Goal: Task Accomplishment & Management: Manage account settings

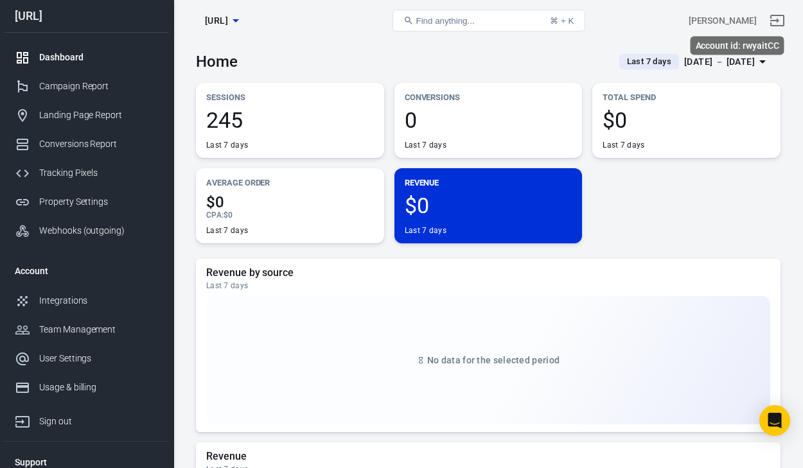
click at [747, 20] on div "[PERSON_NAME]" at bounding box center [723, 20] width 68 height 13
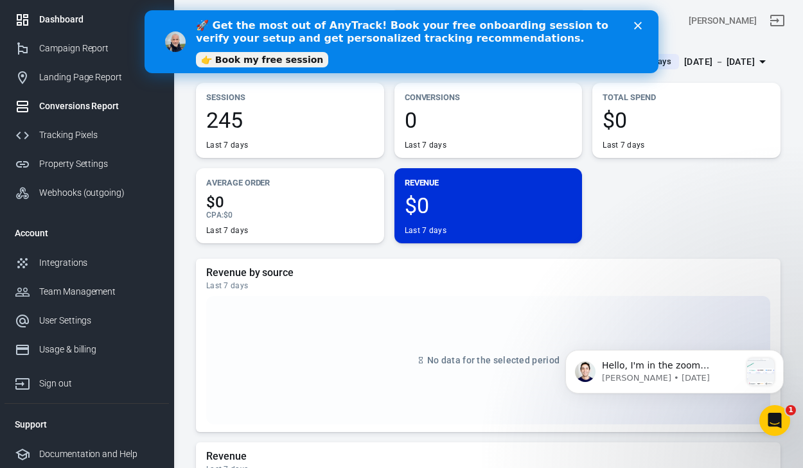
scroll to position [39, 0]
drag, startPoint x: 636, startPoint y: 16, endPoint x: 640, endPoint y: 25, distance: 9.8
click at [636, 17] on div "🚀 Get the most out of AnyTrack! Book your free onboarding session to verify you…" at bounding box center [417, 41] width 442 height 53
click at [640, 26] on icon "Close" at bounding box center [638, 26] width 8 height 8
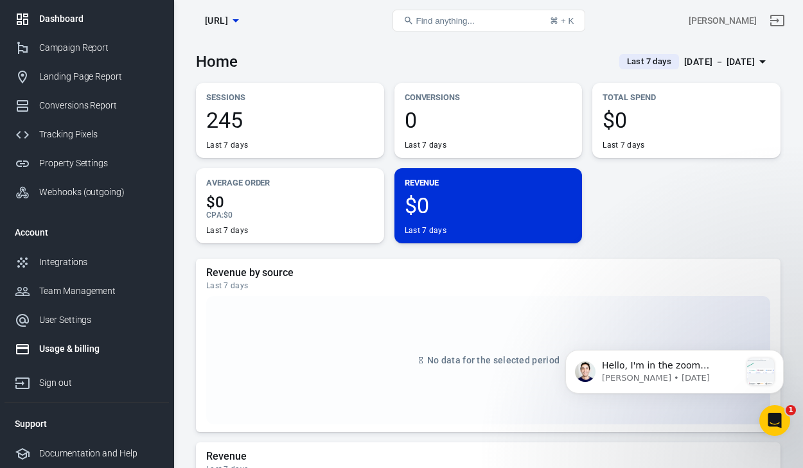
click at [100, 354] on div "Usage & billing" at bounding box center [98, 348] width 119 height 13
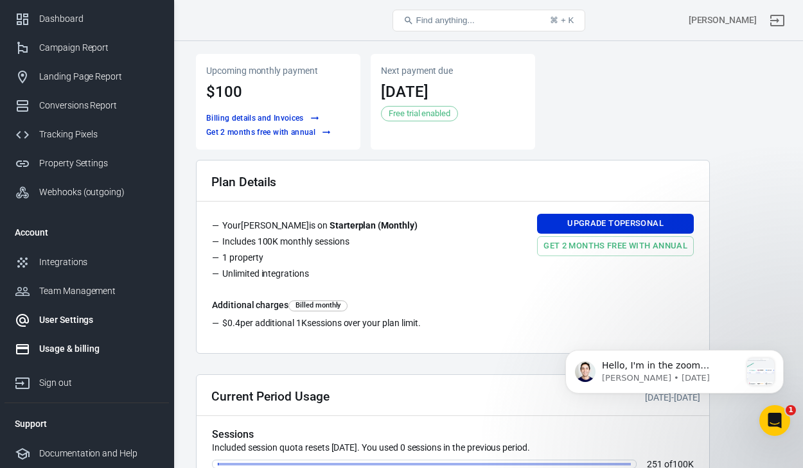
click at [68, 324] on div "User Settings" at bounding box center [98, 319] width 119 height 13
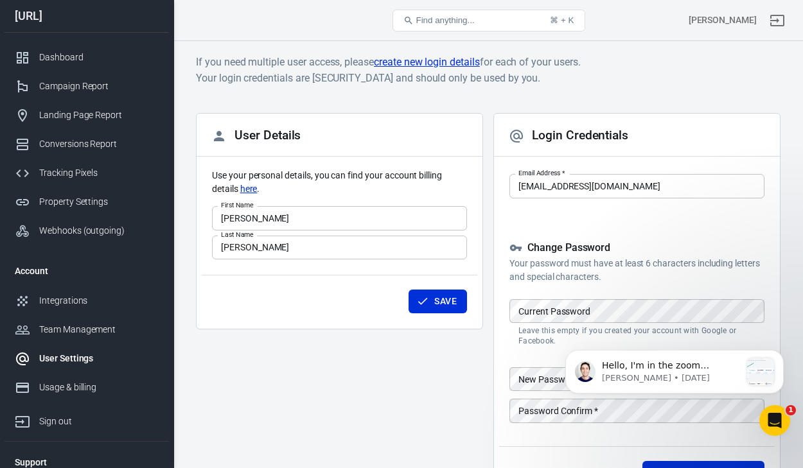
click at [622, 178] on body "User Settings Find anything... ⌘ + K Laura Dovalina brainsy.ai Dashboard Campai…" at bounding box center [401, 303] width 803 height 525
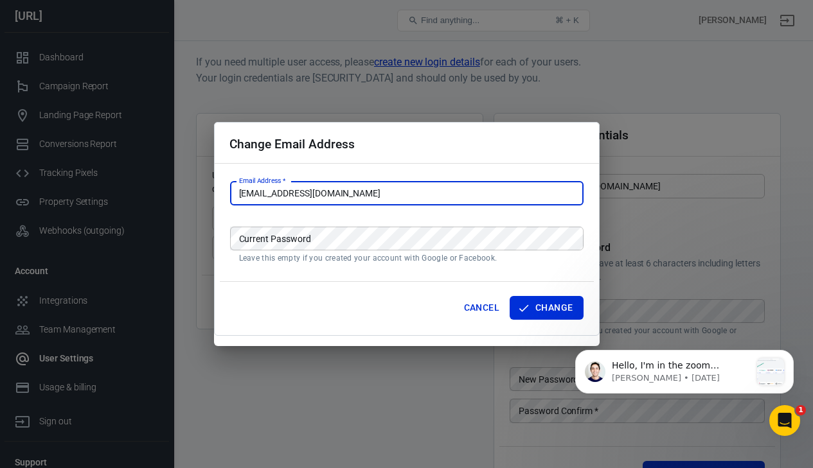
click at [367, 198] on input "lauradova28@gmail.com" at bounding box center [406, 194] width 353 height 24
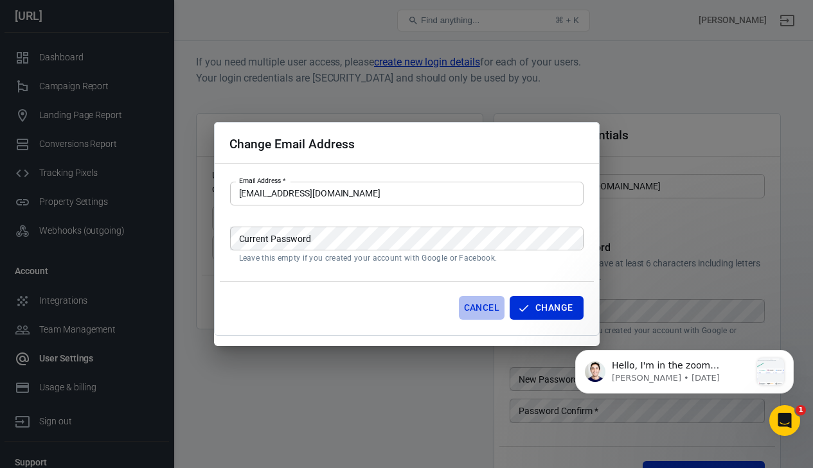
click at [479, 311] on button "Cancel" at bounding box center [482, 308] width 46 height 24
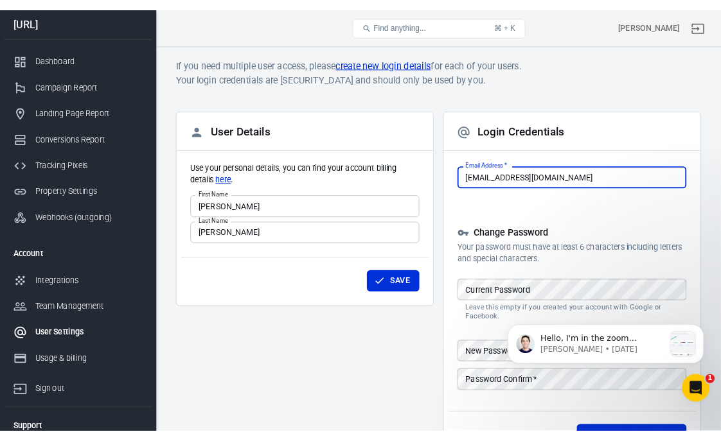
scroll to position [98, 0]
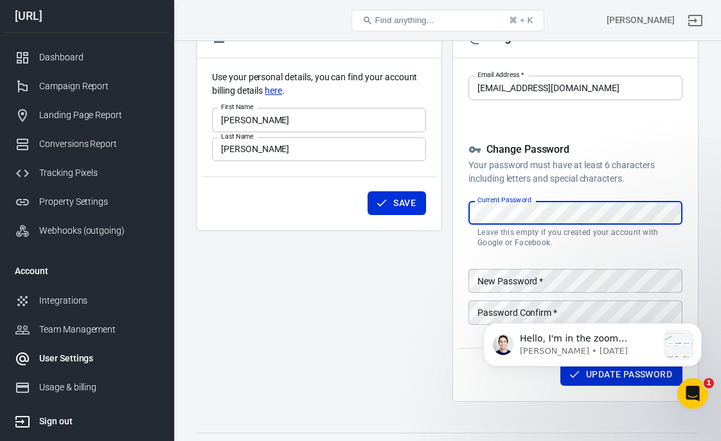
click at [46, 417] on div "Sign out" at bounding box center [98, 421] width 119 height 13
